Goal: Task Accomplishment & Management: Use online tool/utility

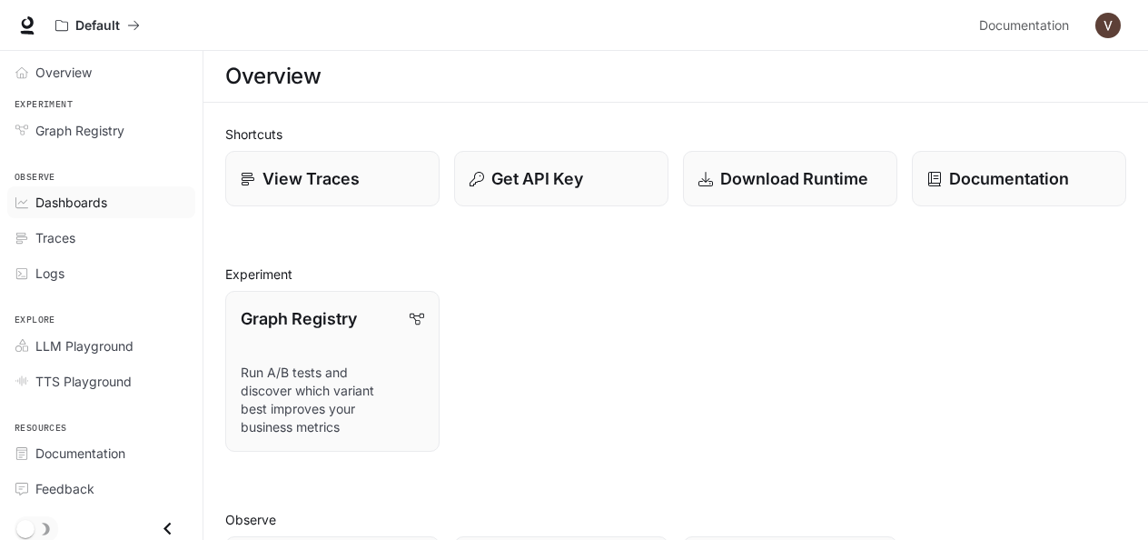
click at [74, 200] on span "Dashboards" at bounding box center [71, 202] width 72 height 19
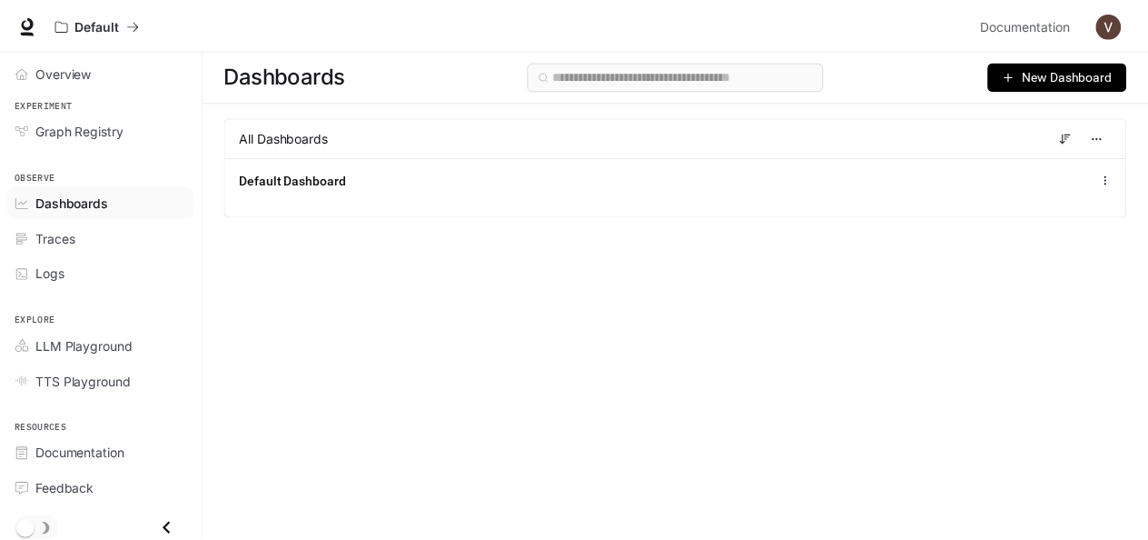
scroll to position [2, 0]
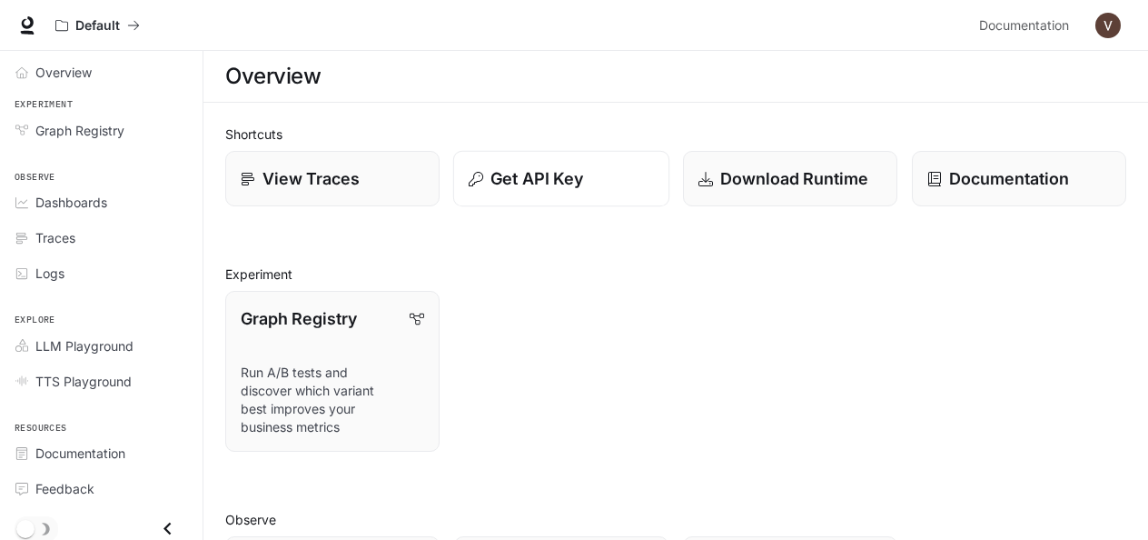
click at [561, 196] on button "Get API Key" at bounding box center [561, 179] width 216 height 56
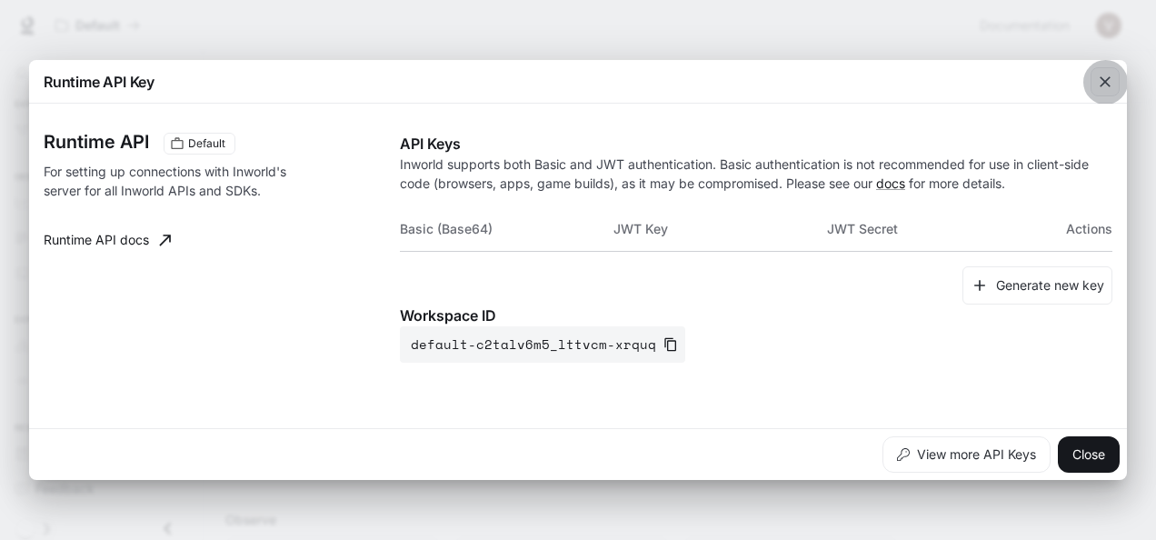
click at [1105, 82] on icon "button" at bounding box center [1104, 81] width 11 height 11
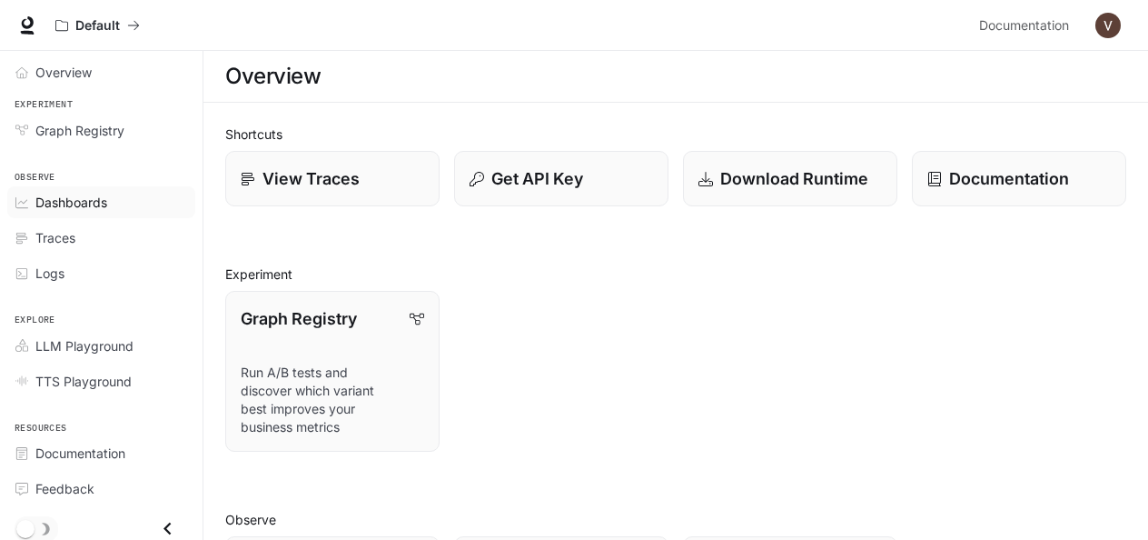
scroll to position [2, 0]
click at [94, 74] on div "Overview" at bounding box center [111, 70] width 152 height 19
click at [79, 65] on span "Overview" at bounding box center [64, 70] width 58 height 19
